Goal: Find specific page/section: Find specific page/section

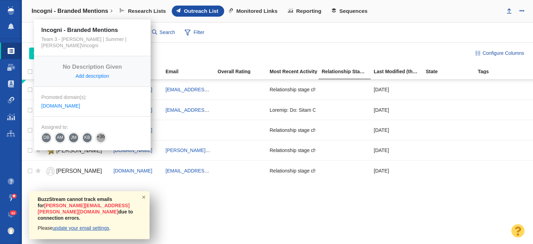
click at [78, 12] on h4 "Incogni - Branded Mentions" at bounding box center [70, 11] width 77 height 7
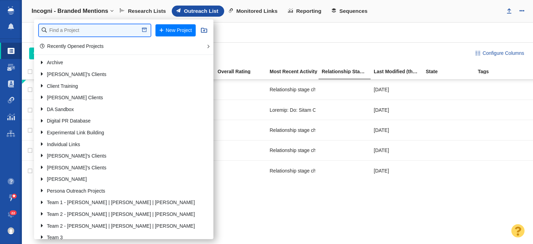
click at [84, 28] on input "text" at bounding box center [95, 30] width 112 height 12
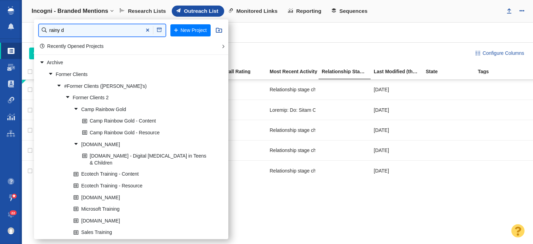
type input "rainy d"
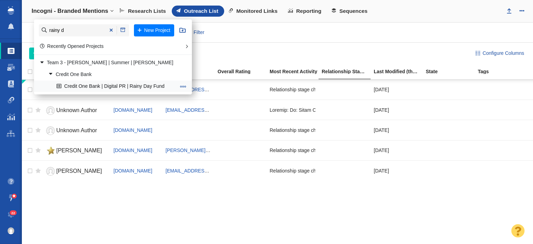
click at [92, 83] on link "Credit One Bank | Digital PR | Rainy Day Fund" at bounding box center [116, 86] width 123 height 11
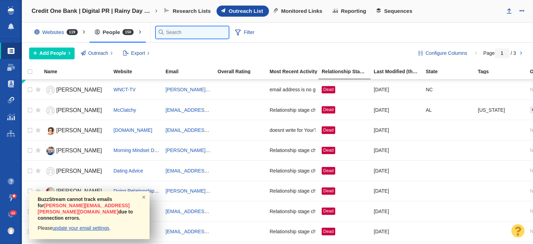
click at [177, 34] on input "text" at bounding box center [192, 32] width 73 height 12
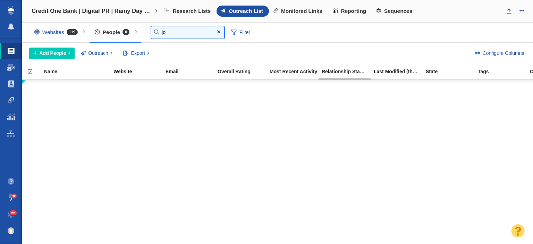
type input "j"
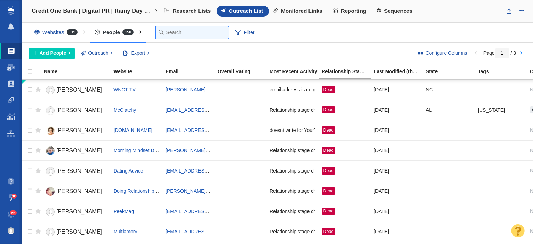
click at [168, 32] on input "text" at bounding box center [192, 32] width 73 height 12
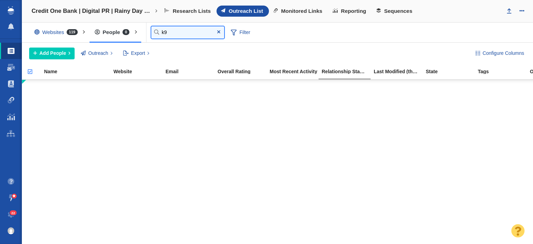
type input "k9"
click at [62, 36] on div "Websites 119" at bounding box center [57, 32] width 57 height 16
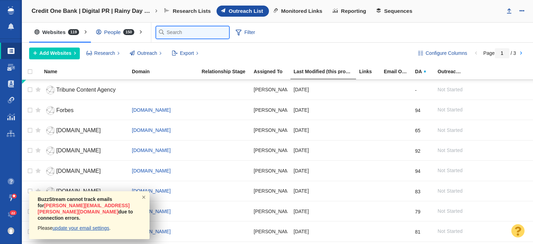
click at [160, 31] on input "text" at bounding box center [192, 32] width 73 height 12
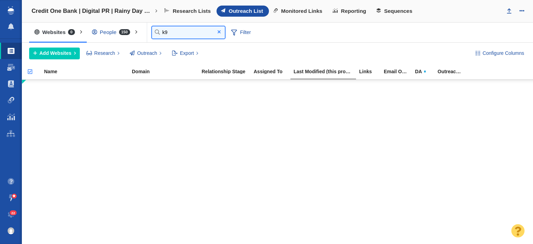
type input "k9"
click at [220, 31] on span at bounding box center [219, 31] width 11 height 9
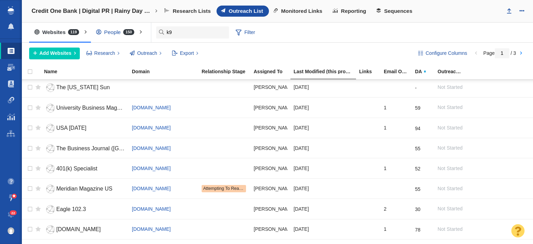
scroll to position [845, 0]
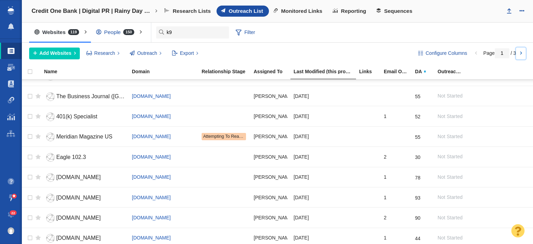
click at [517, 51] on link at bounding box center [521, 54] width 10 height 12
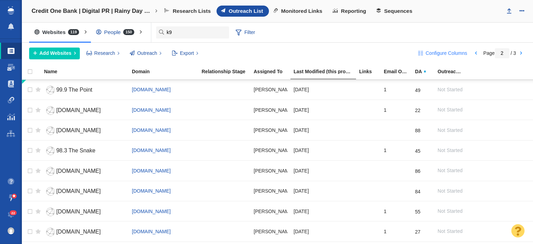
scroll to position [35, 0]
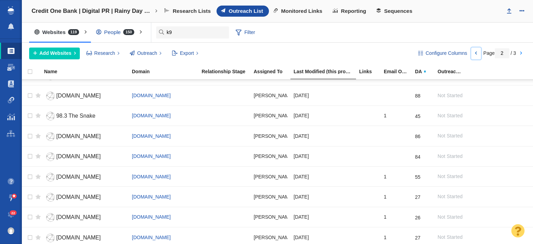
click at [475, 52] on link at bounding box center [476, 54] width 10 height 12
click div
type input "1"
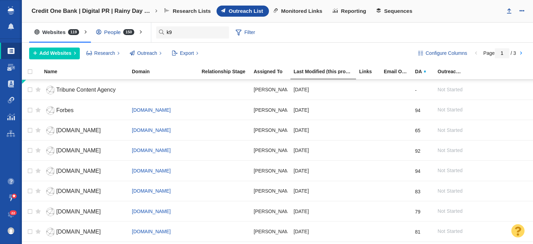
click div "People 150"
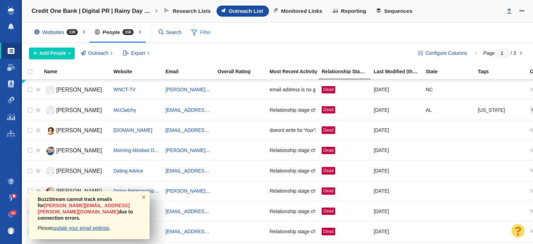
click at [200, 32] on span "Filter" at bounding box center [201, 32] width 28 height 13
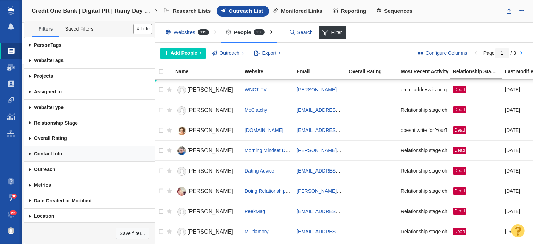
scroll to position [31, 0]
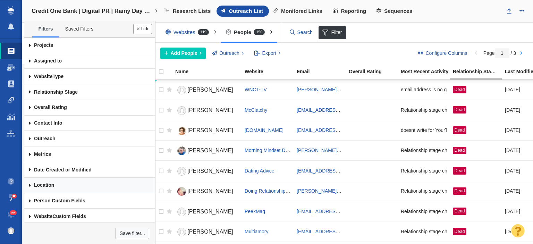
click at [45, 182] on link "Location" at bounding box center [89, 186] width 131 height 16
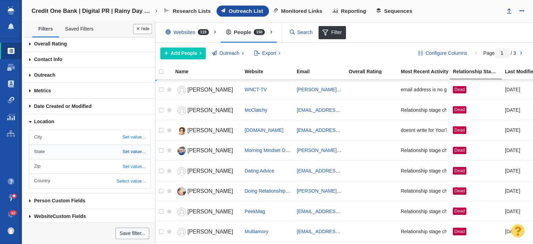
click at [106, 145] on link "Set value..." at bounding box center [89, 152] width 121 height 14
click at [106, 146] on div at bounding box center [112, 152] width 66 height 13
click at [104, 147] on input "text" at bounding box center [114, 152] width 64 height 10
type input "IA"
click at [133, 24] on button "Done" at bounding box center [142, 29] width 19 height 10
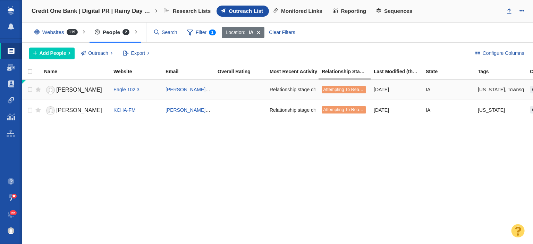
click at [81, 88] on span "Tom Ehlers" at bounding box center [79, 90] width 46 height 6
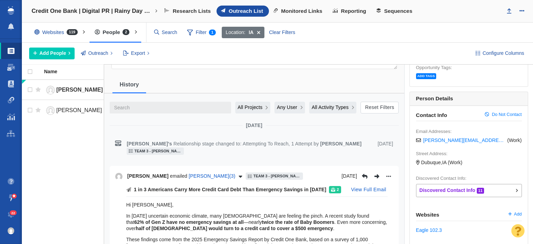
scroll to position [35, 0]
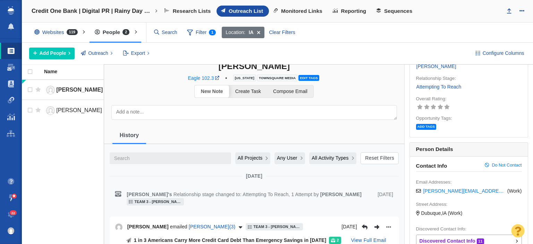
click at [251, 157] on span "All Projects" at bounding box center [250, 157] width 25 height 7
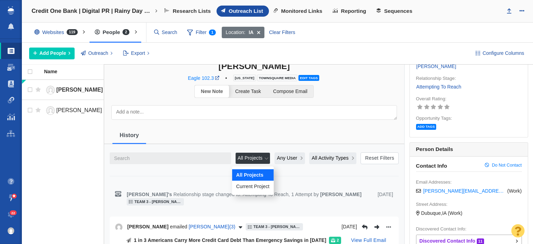
click at [248, 183] on span "Current Project" at bounding box center [252, 186] width 33 height 7
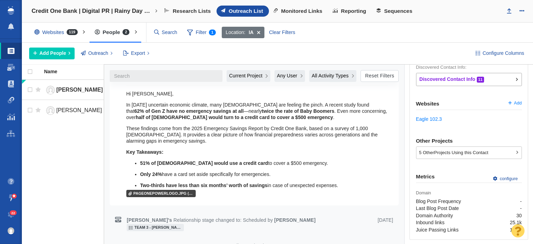
scroll to position [192, 0]
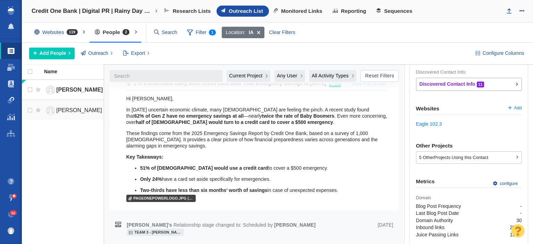
click at [82, 115] on link "Chris Berg" at bounding box center [75, 110] width 63 height 12
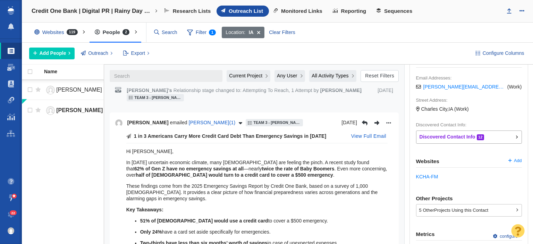
scroll to position [243, 0]
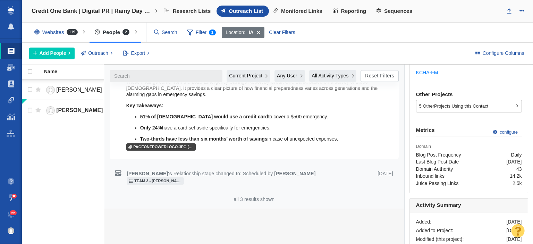
drag, startPoint x: 37, startPoint y: 164, endPoint x: 183, endPoint y: 192, distance: 149.0
click at [37, 164] on div "Tom Ehlers Eagle 102.3 tom.ehlers@townsquaremedia.com Relationship stage change…" at bounding box center [68, 162] width 92 height 165
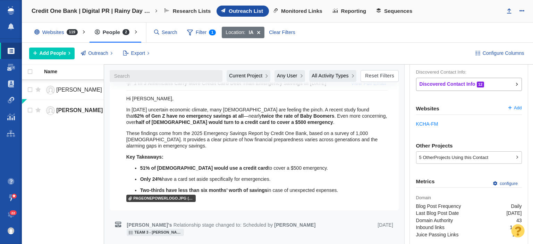
scroll to position [157, 0]
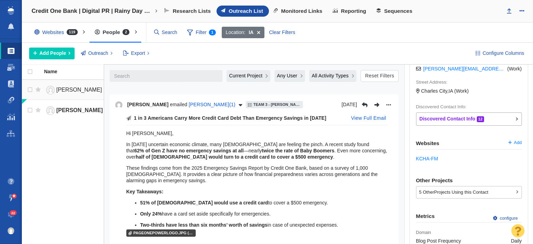
click at [63, 87] on span "Tom Ehlers" at bounding box center [79, 90] width 46 height 6
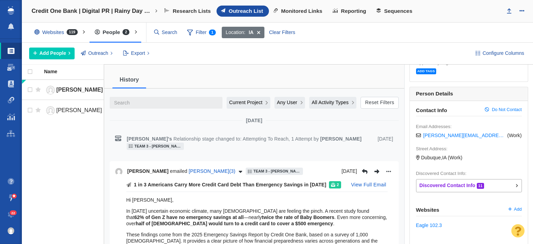
scroll to position [69, 0]
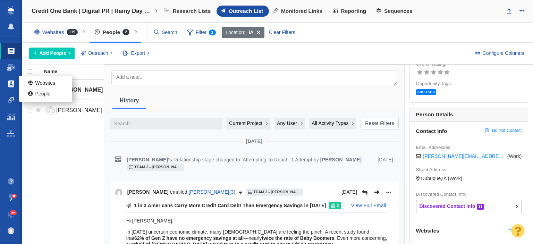
click at [11, 81] on span at bounding box center [11, 84] width 6 height 7
click at [35, 93] on span at bounding box center [31, 94] width 7 height 7
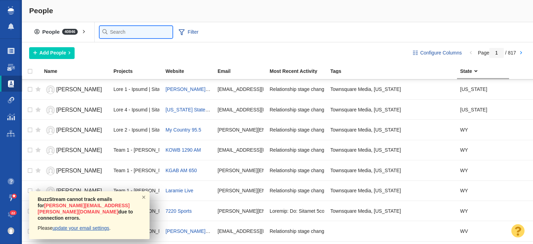
click at [113, 35] on input "text" at bounding box center [136, 32] width 73 height 12
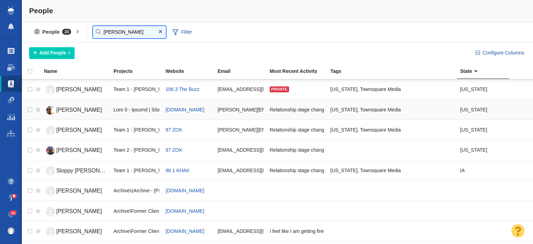
type input "johnny"
click at [84, 107] on span "Johnny Marks" at bounding box center [79, 110] width 46 height 6
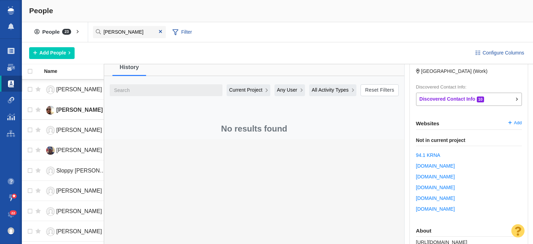
scroll to position [69, 0]
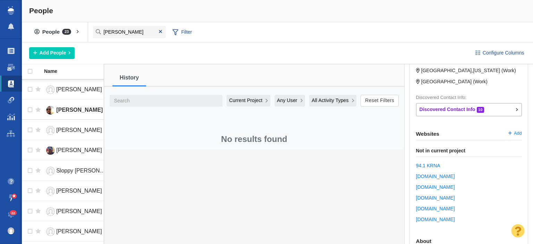
click at [242, 97] on span "Current Project" at bounding box center [245, 100] width 33 height 7
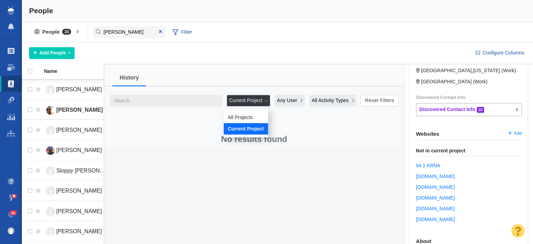
click at [236, 115] on span "All Projects" at bounding box center [240, 116] width 25 height 7
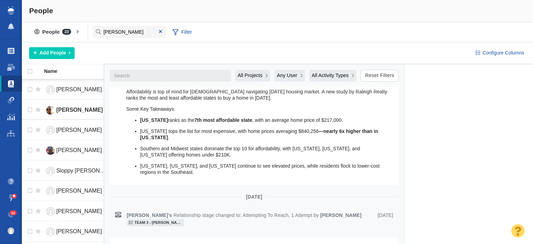
scroll to position [902, 0]
